Goal: Information Seeking & Learning: Learn about a topic

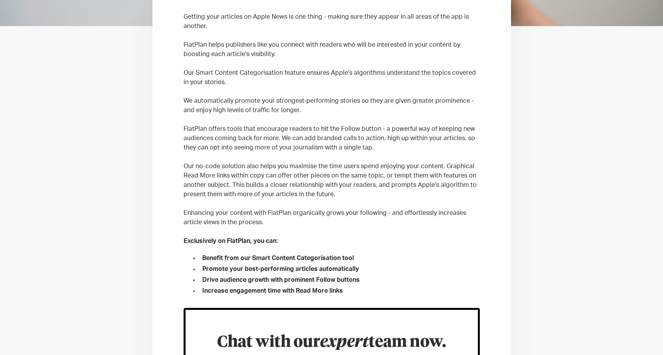
scroll to position [289, 0]
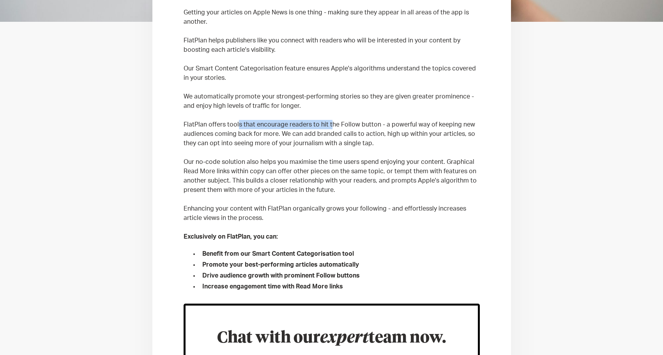
drag, startPoint x: 236, startPoint y: 121, endPoint x: 326, endPoint y: 127, distance: 89.4
click at [326, 127] on p "FlatPlan offers tools that encourage readers to hit the Follow button - a power…" at bounding box center [331, 134] width 296 height 28
click at [325, 128] on p "FlatPlan offers tools that encourage readers to hit the Follow button - a power…" at bounding box center [331, 134] width 296 height 28
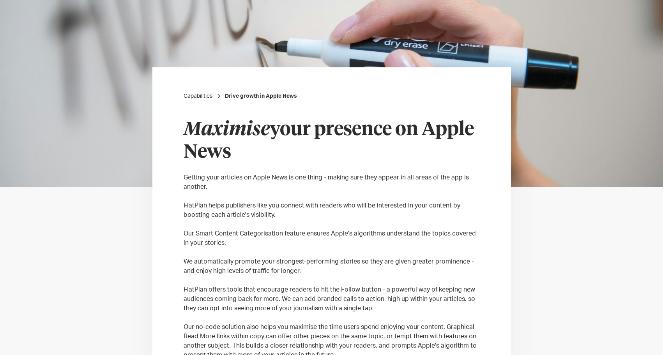
scroll to position [0, 0]
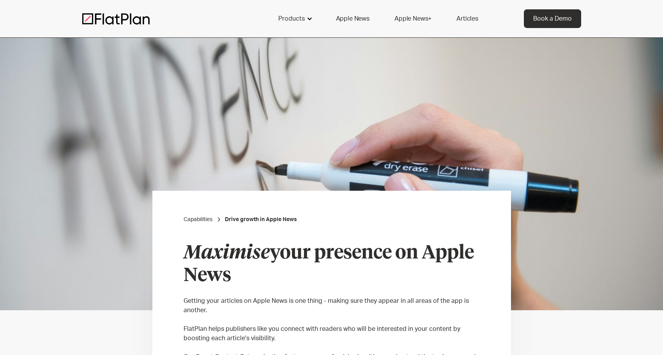
click at [299, 21] on div "Products" at bounding box center [291, 18] width 26 height 9
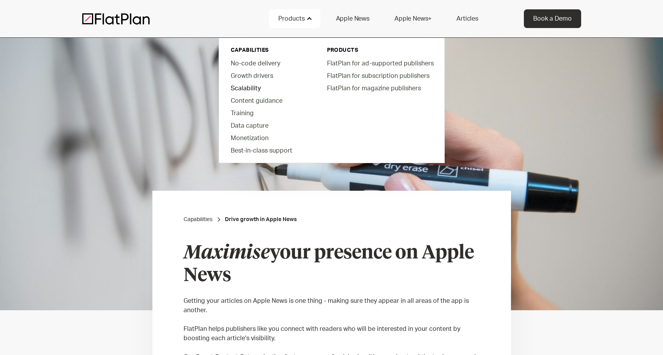
click at [250, 87] on link "Scalability" at bounding box center [268, 88] width 88 height 12
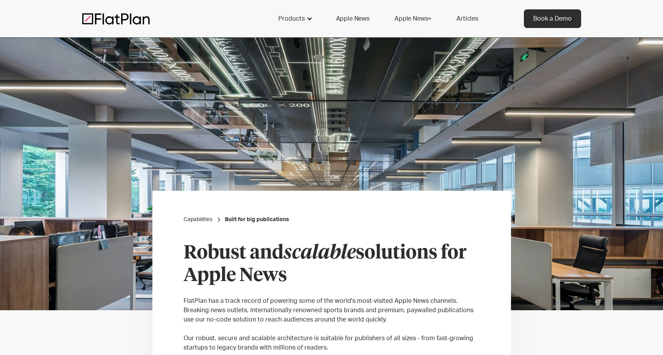
click at [294, 19] on div "Products" at bounding box center [291, 18] width 26 height 9
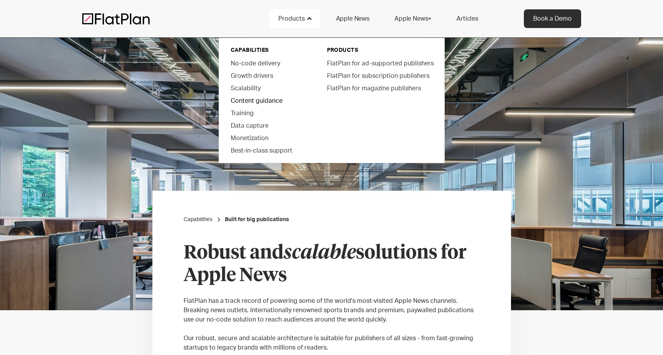
click at [251, 100] on link "Content guidance" at bounding box center [268, 100] width 88 height 12
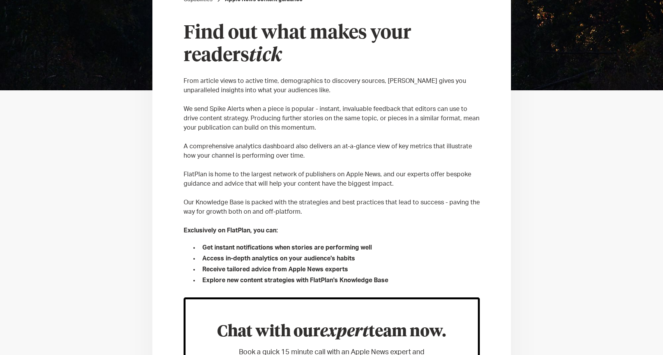
scroll to position [220, 0]
